Goal: Information Seeking & Learning: Learn about a topic

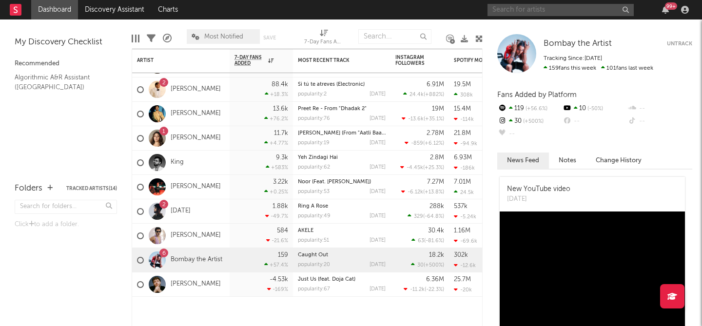
click at [564, 13] on input "text" at bounding box center [560, 10] width 146 height 12
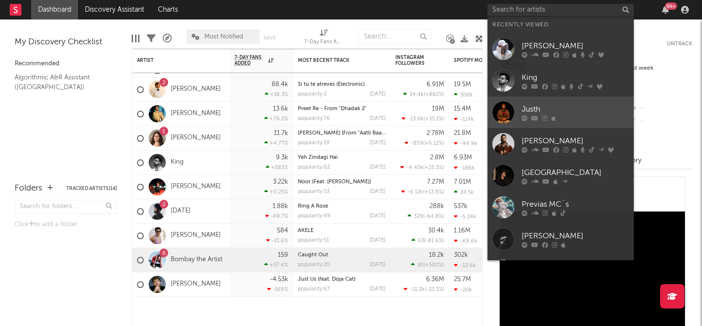
click at [529, 109] on div "Justh" at bounding box center [575, 109] width 107 height 12
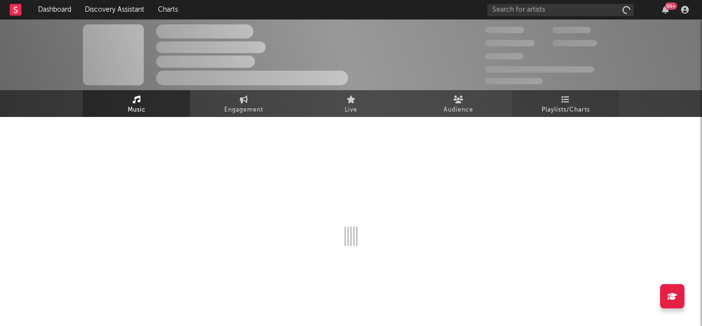
click at [565, 105] on span "Playlists/Charts" at bounding box center [566, 110] width 48 height 12
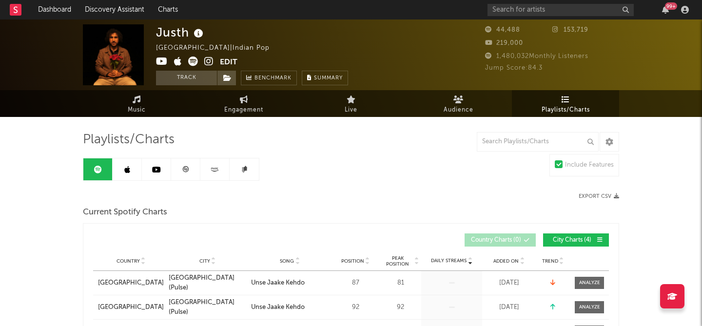
click at [154, 176] on link at bounding box center [156, 169] width 29 height 22
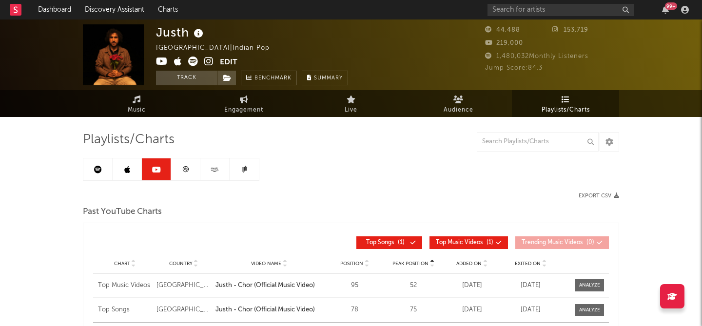
click at [182, 172] on icon at bounding box center [185, 169] width 7 height 7
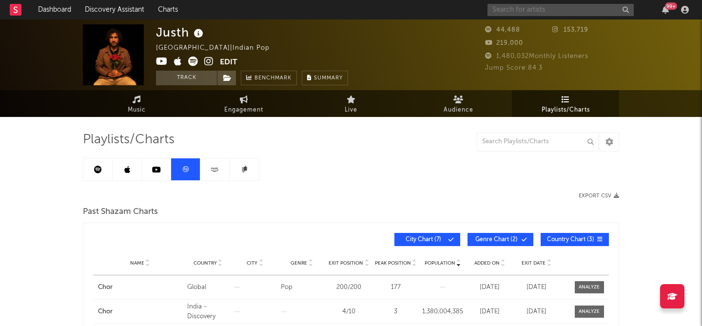
click at [544, 5] on input "text" at bounding box center [560, 10] width 146 height 12
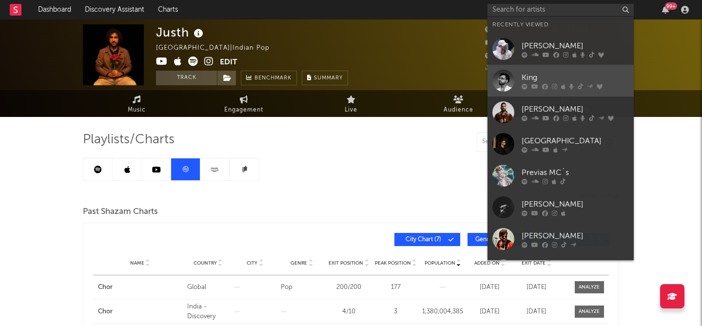
click at [541, 68] on link "King" at bounding box center [560, 81] width 146 height 32
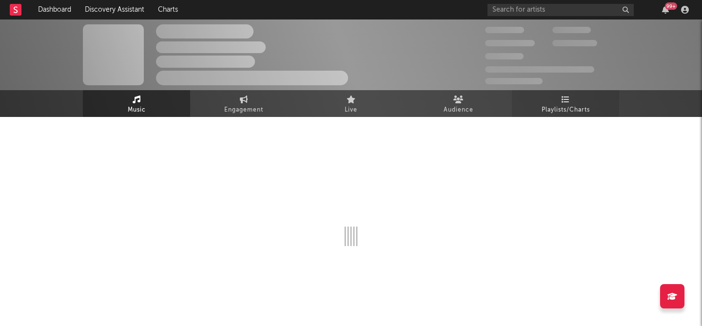
click at [568, 96] on icon at bounding box center [566, 100] width 8 height 8
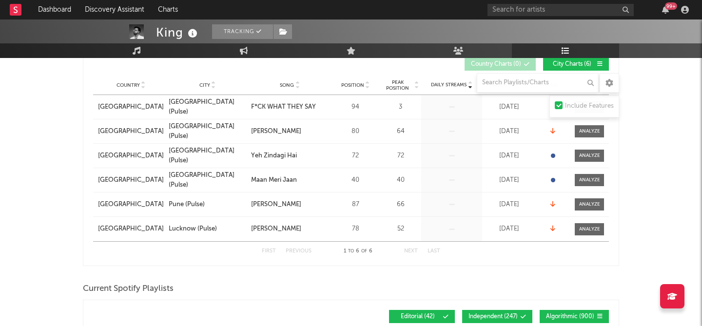
scroll to position [71, 0]
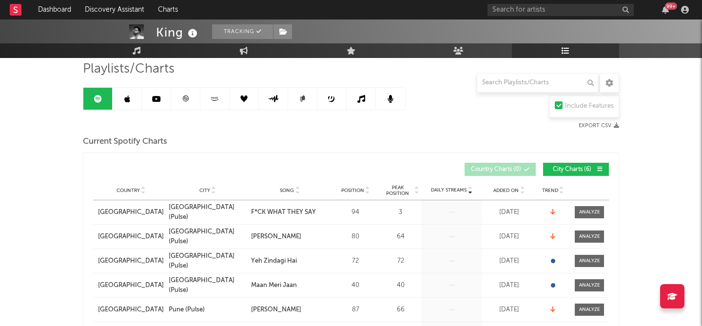
click at [161, 98] on link at bounding box center [156, 99] width 29 height 22
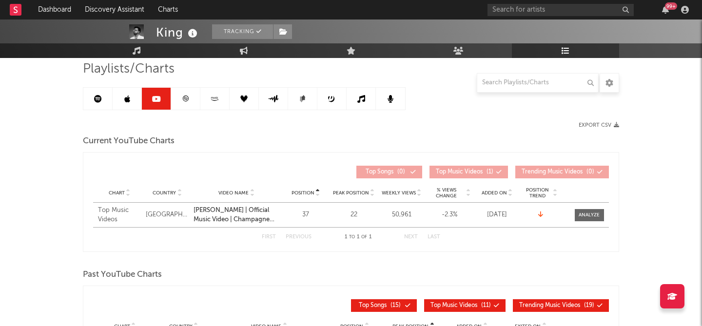
click at [84, 104] on link at bounding box center [97, 99] width 29 height 22
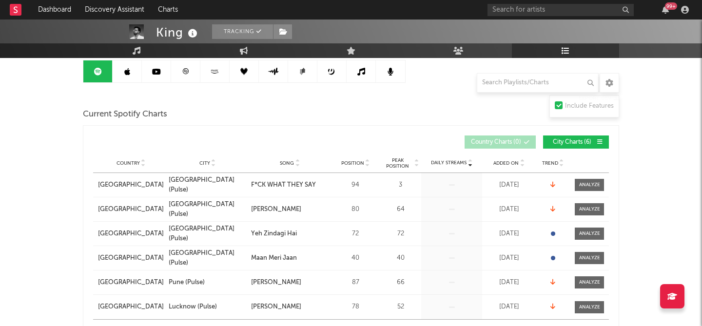
scroll to position [46, 0]
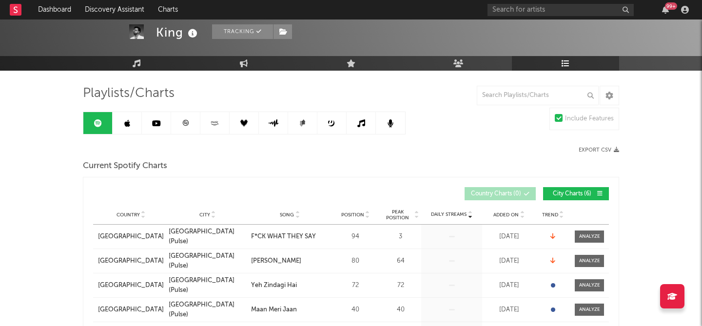
click at [173, 127] on link at bounding box center [185, 123] width 29 height 22
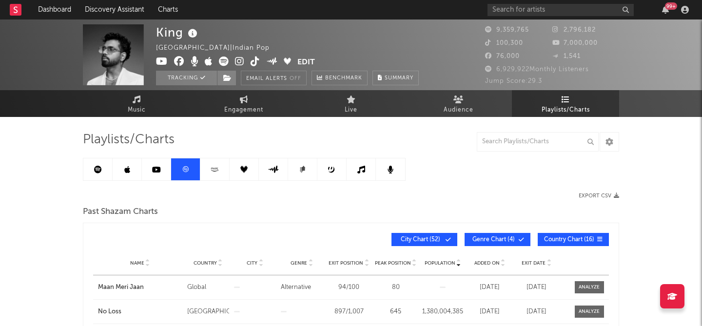
click at [581, 101] on link "Playlists/Charts" at bounding box center [565, 103] width 107 height 27
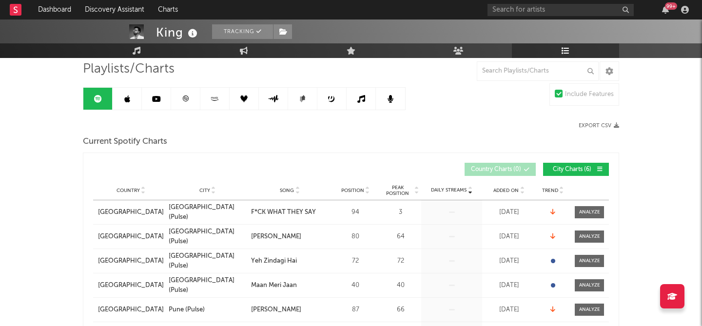
scroll to position [8, 0]
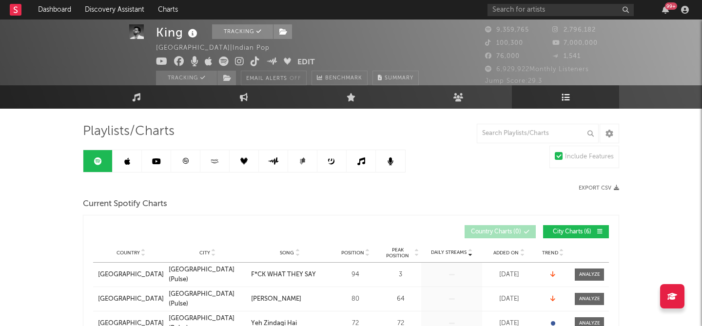
click at [186, 163] on icon at bounding box center [186, 161] width 6 height 6
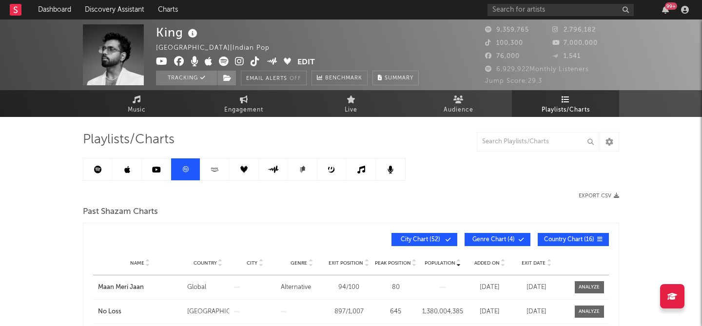
click at [99, 167] on icon at bounding box center [98, 170] width 8 height 8
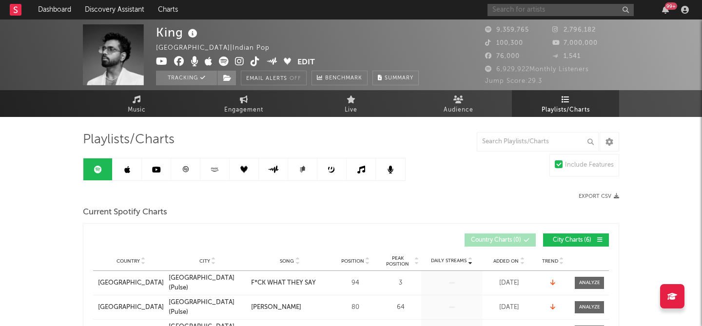
click at [516, 10] on input "text" at bounding box center [560, 10] width 146 height 12
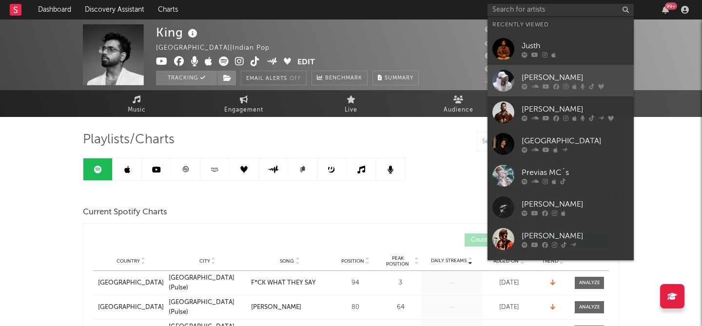
click at [541, 72] on div "[PERSON_NAME]" at bounding box center [575, 78] width 107 height 12
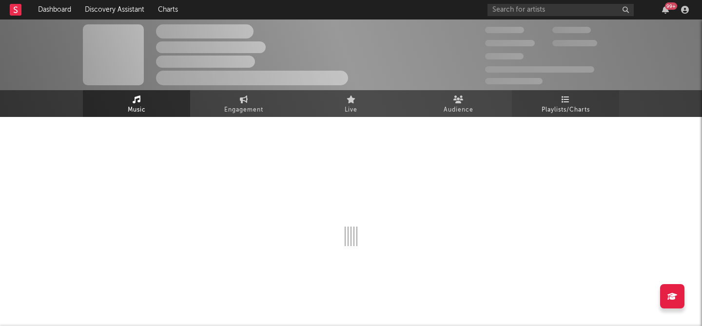
click at [559, 95] on link "Playlists/Charts" at bounding box center [565, 103] width 107 height 27
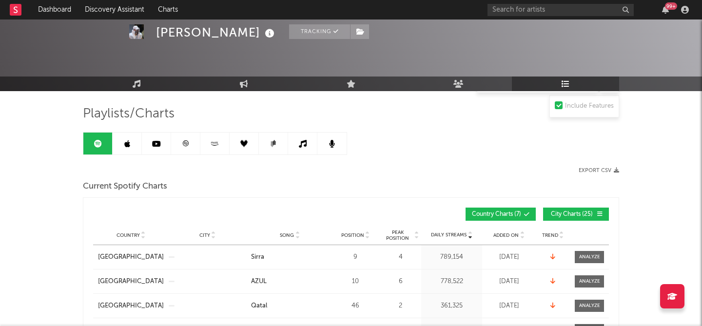
scroll to position [112, 0]
